Goal: Task Accomplishment & Management: Manage account settings

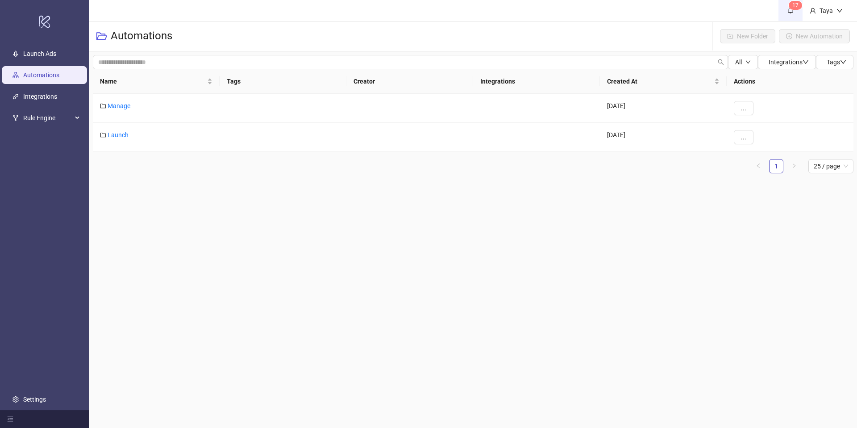
click at [791, 9] on icon "bell" at bounding box center [791, 10] width 6 height 6
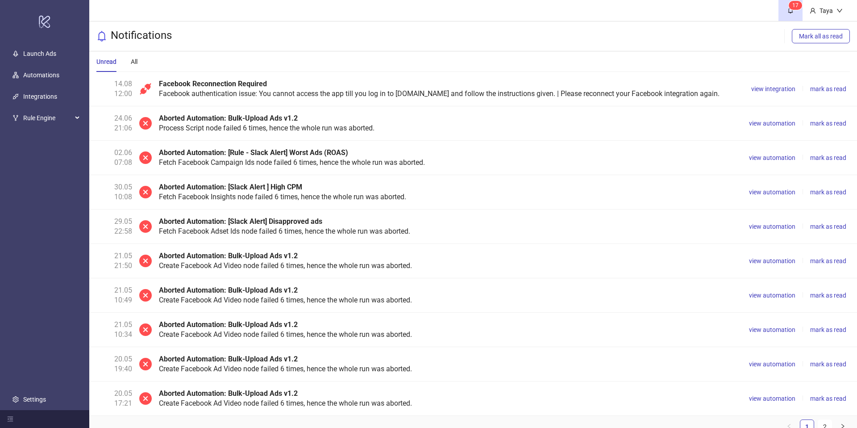
drag, startPoint x: 217, startPoint y: 91, endPoint x: 208, endPoint y: 90, distance: 9.0
click at [217, 90] on div "Facebook Reconnection Required Facebook authentication issue: You cannot access…" at bounding box center [450, 89] width 582 height 20
drag, startPoint x: 293, startPoint y: 94, endPoint x: 517, endPoint y: 75, distance: 224.6
click at [295, 93] on div "Facebook Reconnection Required Facebook authentication issue: You cannot access…" at bounding box center [450, 89] width 582 height 20
click at [781, 87] on span "view integration" at bounding box center [774, 88] width 44 height 7
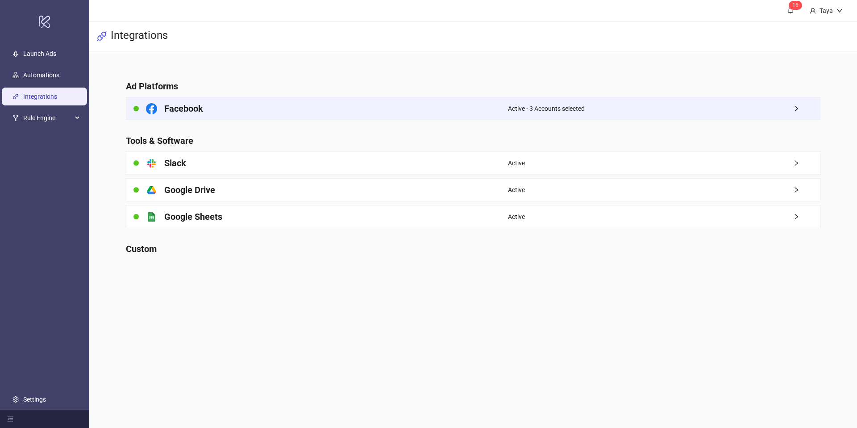
click at [798, 105] on icon "right" at bounding box center [797, 108] width 6 height 6
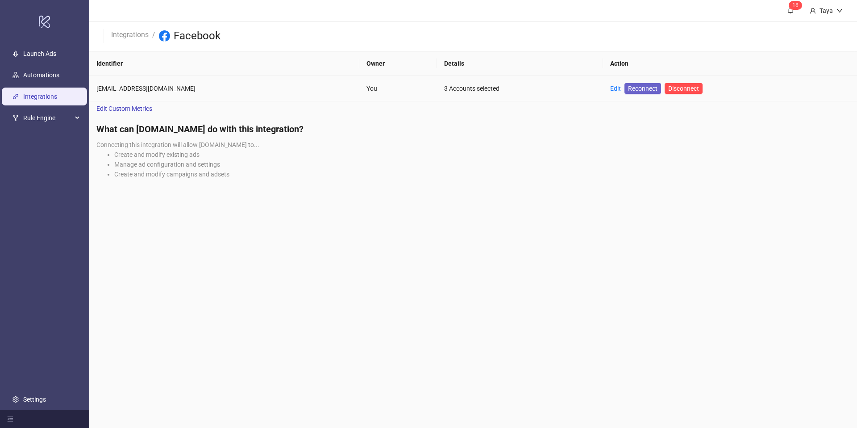
click at [628, 88] on span "Reconnect" at bounding box center [642, 89] width 29 height 10
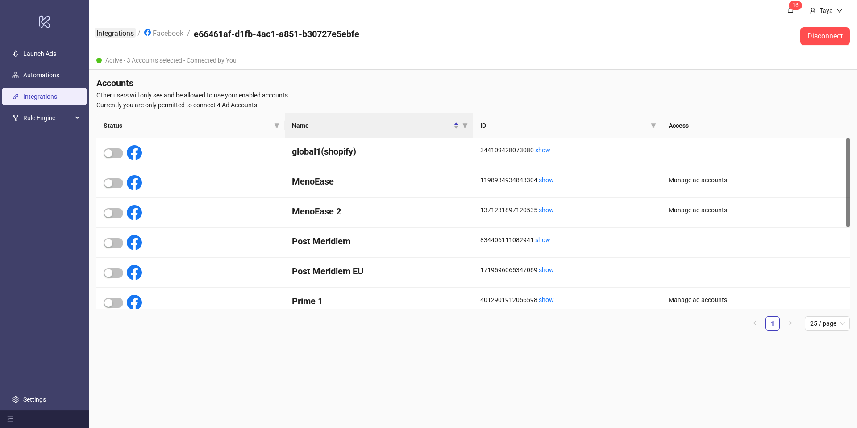
click at [104, 31] on link "Integrations" at bounding box center [115, 33] width 41 height 10
